Goal: Download file/media

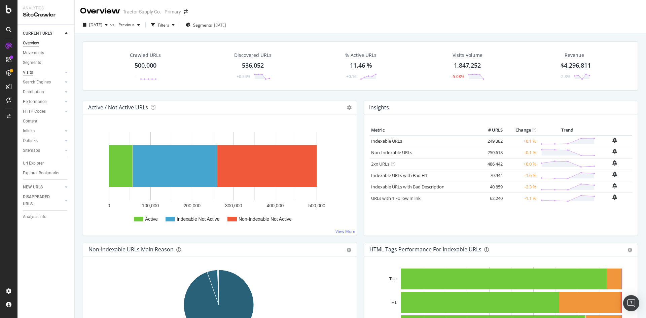
click at [33, 72] on div "Visits" at bounding box center [28, 72] width 10 height 7
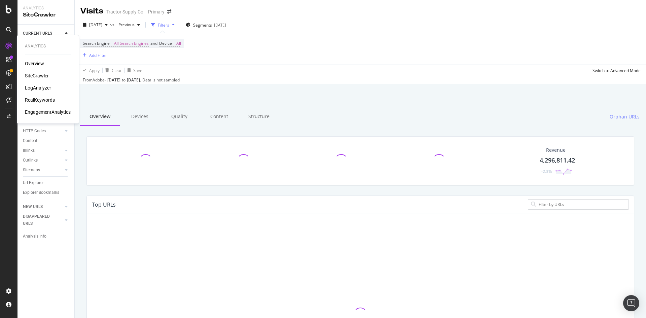
click at [6, 47] on icon at bounding box center [8, 46] width 7 height 7
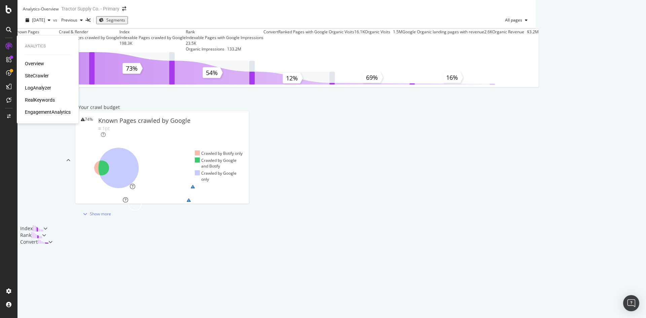
click at [37, 75] on div "SiteCrawler" at bounding box center [37, 75] width 24 height 7
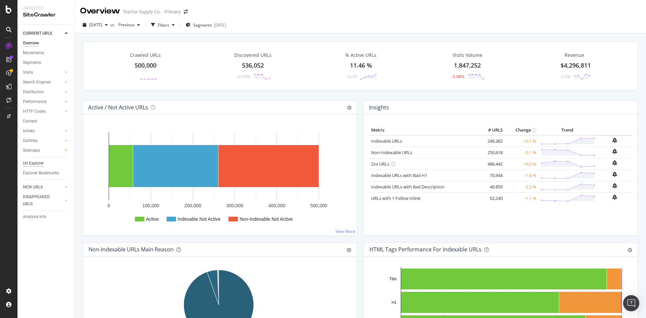
click at [43, 163] on div "Url Explorer" at bounding box center [33, 163] width 21 height 7
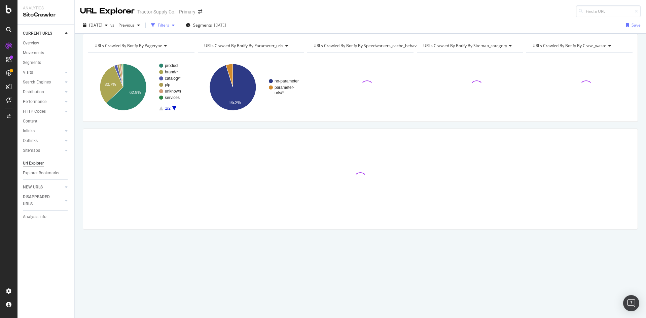
click at [177, 26] on div "button" at bounding box center [173, 25] width 8 height 4
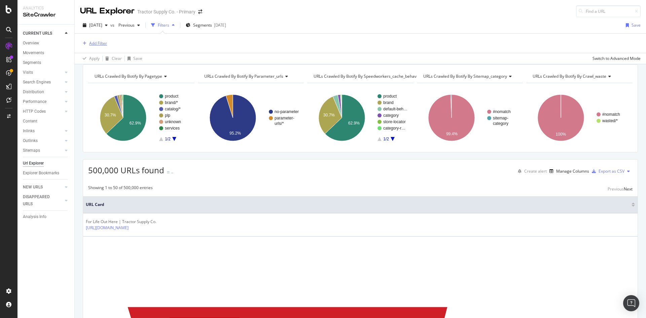
click at [97, 45] on div "Add Filter" at bounding box center [98, 43] width 18 height 6
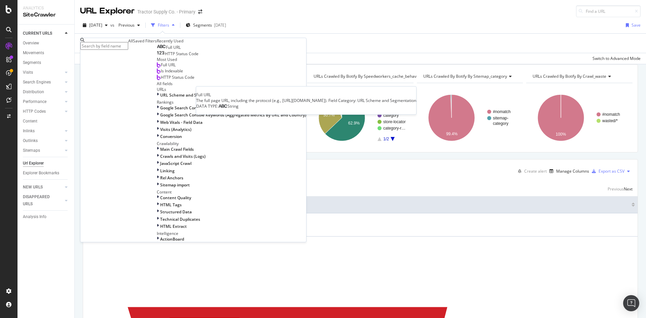
click at [166, 50] on span "Full URL" at bounding box center [173, 47] width 15 height 6
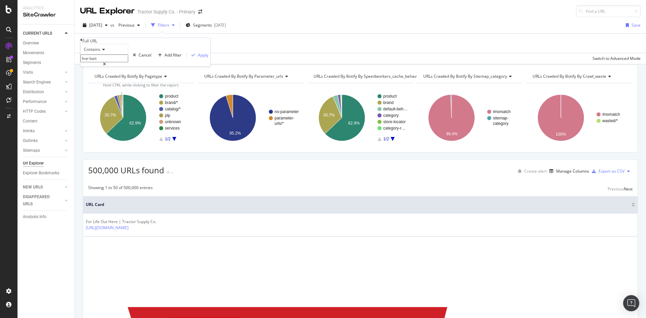
click at [117, 62] on input "live-bait" at bounding box center [104, 59] width 48 height 8
type input "/cms/"
click at [119, 66] on div "Contains /cms/ Cancel Add filter Apply" at bounding box center [145, 55] width 130 height 23
click at [165, 58] on div "Add filter" at bounding box center [173, 55] width 17 height 6
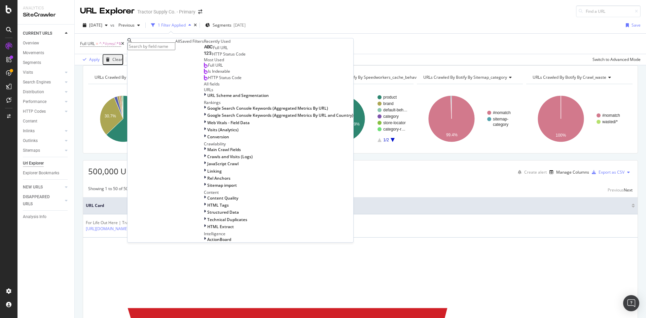
click at [213, 50] on span "Full URL" at bounding box center [220, 48] width 15 height 6
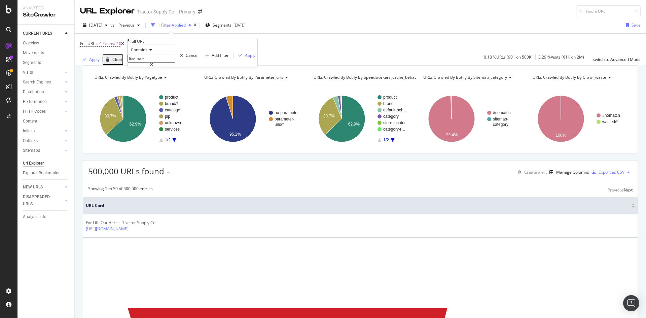
click at [154, 55] on div "Contains" at bounding box center [152, 49] width 48 height 11
click at [157, 112] on div "Doesn't contain" at bounding box center [151, 108] width 47 height 7
click at [167, 67] on div "Doesn't contain live-bait Cancel Add filter Apply" at bounding box center [193, 55] width 130 height 23
click at [168, 63] on input "live-bait" at bounding box center [152, 59] width 48 height 8
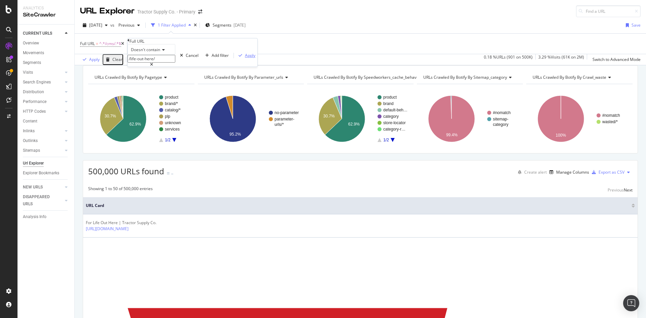
type input "/life-out-here/"
click at [245, 58] on div "Apply" at bounding box center [250, 56] width 10 height 6
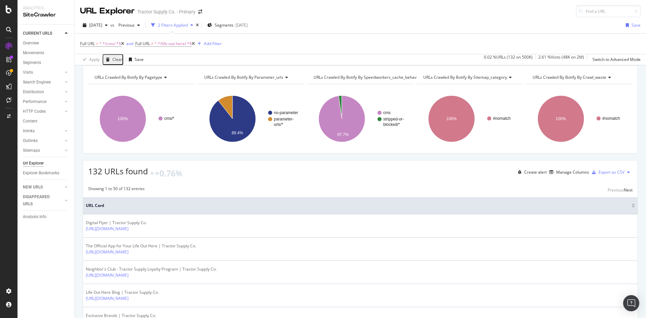
click at [625, 178] on button at bounding box center [629, 172] width 8 height 11
click at [583, 194] on div "Showing 1 to 50 of 132 entries Previous Next" at bounding box center [360, 190] width 555 height 8
click at [602, 175] on div "Export as CSV" at bounding box center [612, 172] width 26 height 6
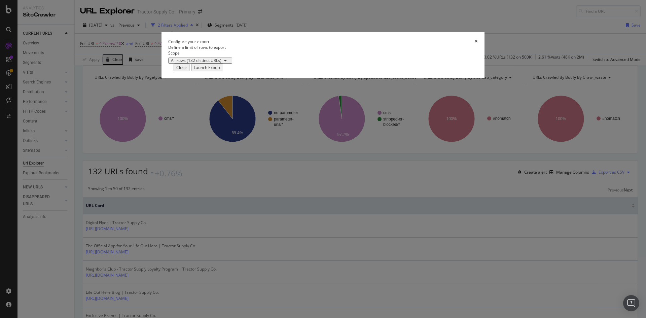
click at [187, 70] on div "Close" at bounding box center [181, 68] width 10 height 6
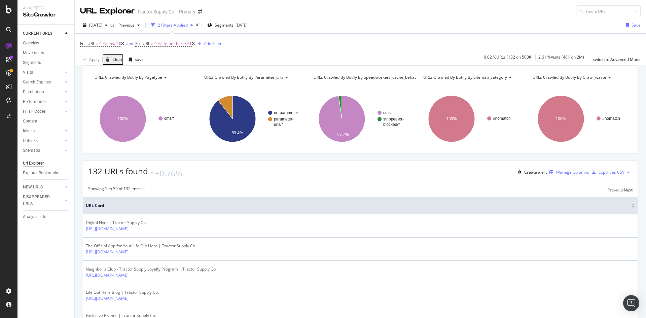
click at [557, 175] on div "Manage Columns" at bounding box center [572, 172] width 33 height 6
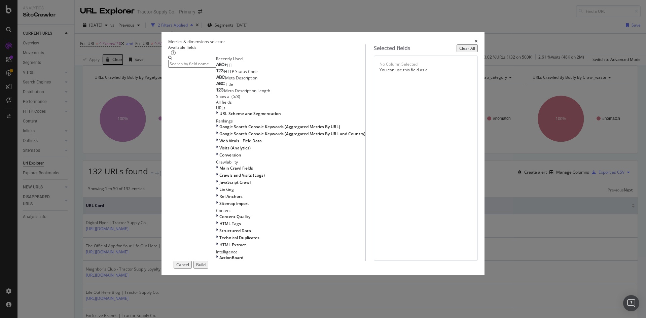
click at [216, 87] on div "Title" at bounding box center [224, 84] width 17 height 5
click at [225, 81] on span "Meta Description" at bounding box center [241, 78] width 32 height 6
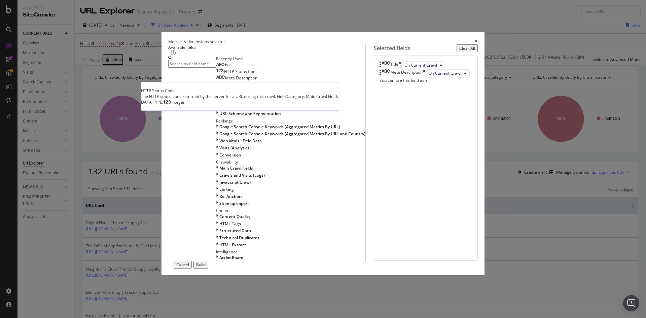
click at [225, 74] on span "HTTP Status Code" at bounding box center [241, 72] width 34 height 6
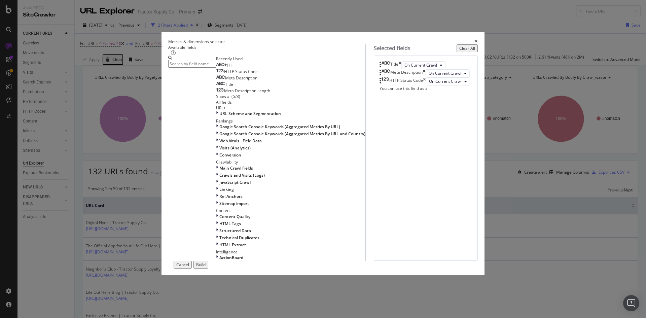
click at [216, 68] on div "H1" at bounding box center [224, 65] width 16 height 5
click at [206, 268] on div "Build" at bounding box center [200, 265] width 9 height 6
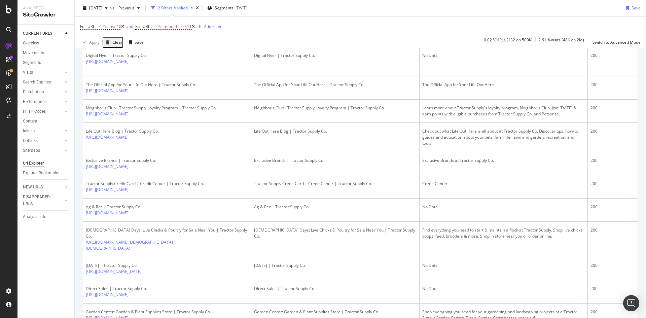
scroll to position [127, 0]
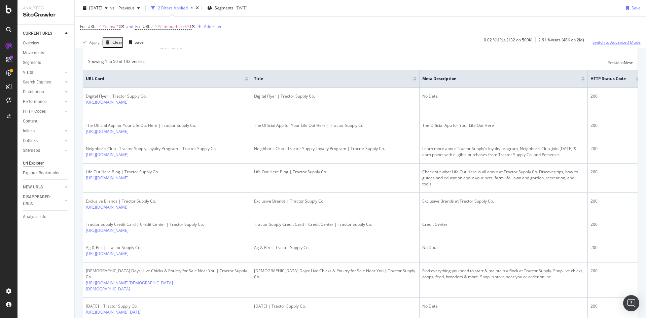
click at [616, 47] on div "Switch to Advanced Mode" at bounding box center [617, 42] width 48 height 10
click at [616, 44] on div "Switch back to Simple mode" at bounding box center [615, 42] width 52 height 6
click at [615, 48] on div "Export as CSV" at bounding box center [612, 45] width 26 height 6
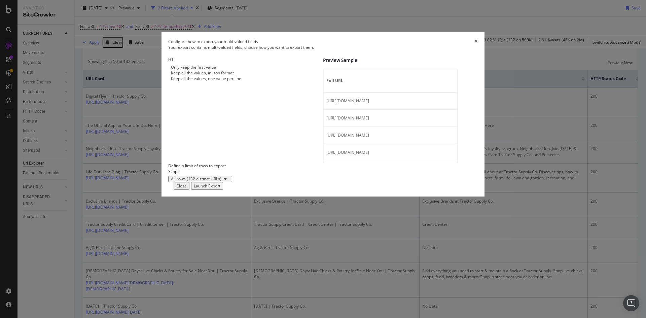
click at [220, 189] on div "Launch Export" at bounding box center [207, 186] width 27 height 6
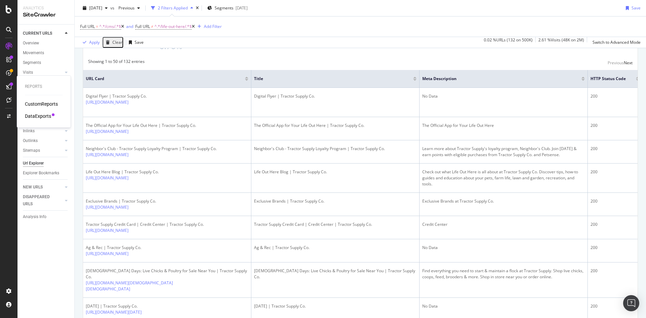
click at [45, 115] on div "DataExports" at bounding box center [38, 116] width 26 height 7
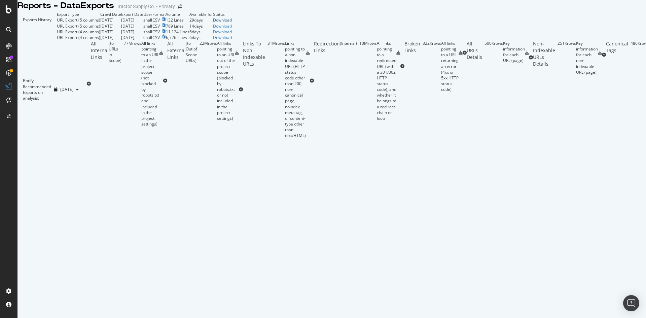
click at [232, 23] on div "Download" at bounding box center [222, 20] width 19 height 6
